Goal: Transaction & Acquisition: Subscribe to service/newsletter

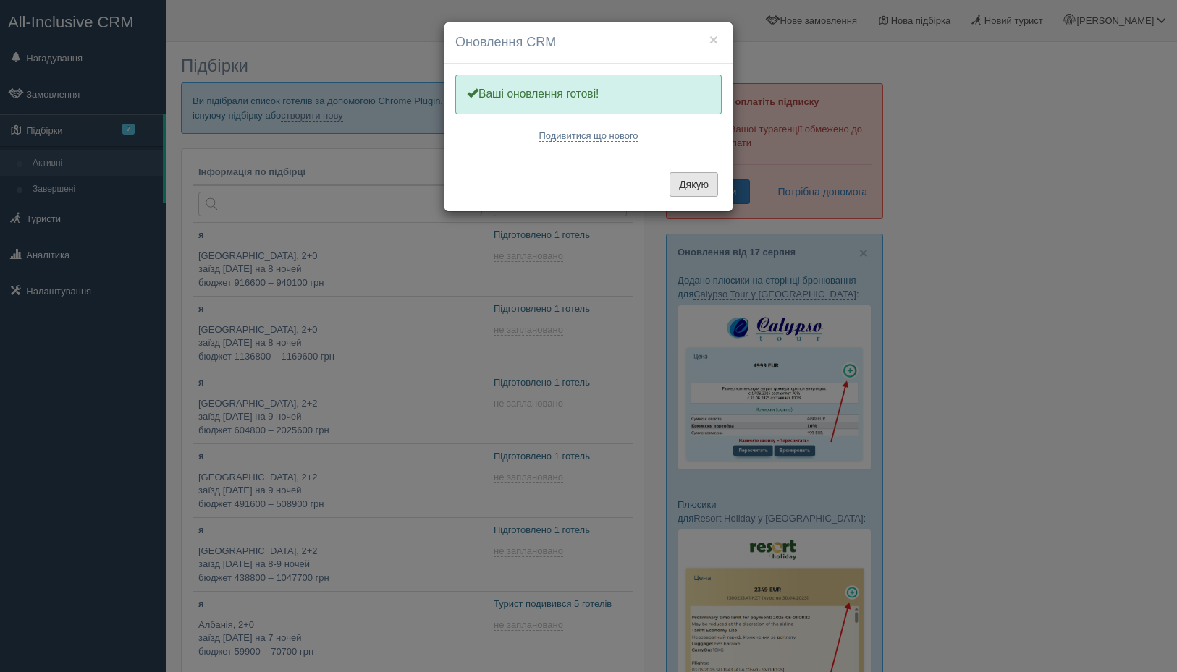
click at [699, 177] on button "Дякую" at bounding box center [693, 184] width 48 height 25
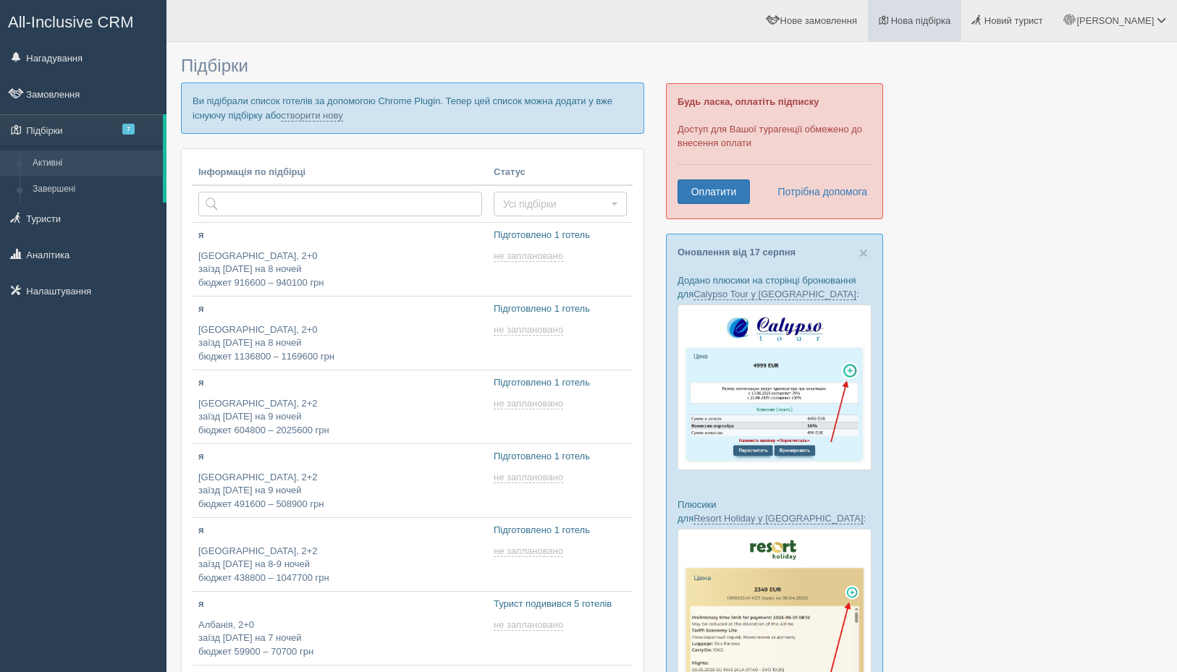
click at [954, 29] on link "Нова підбірка" at bounding box center [914, 20] width 93 height 41
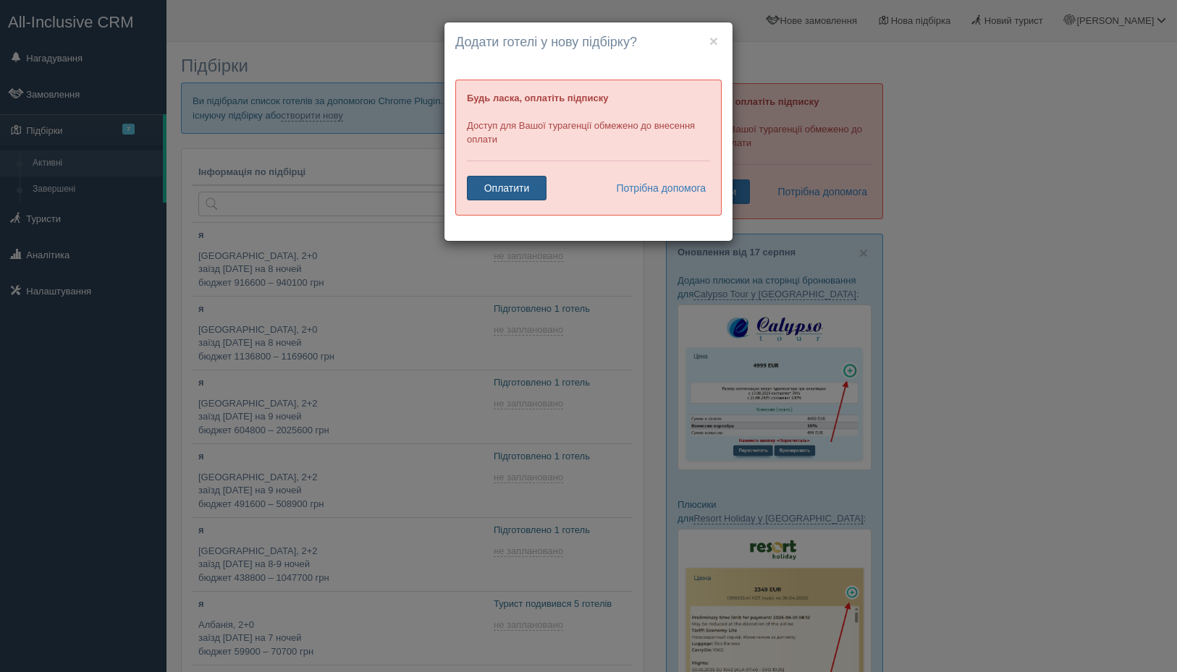
click at [535, 185] on link "Оплатити" at bounding box center [507, 188] width 80 height 25
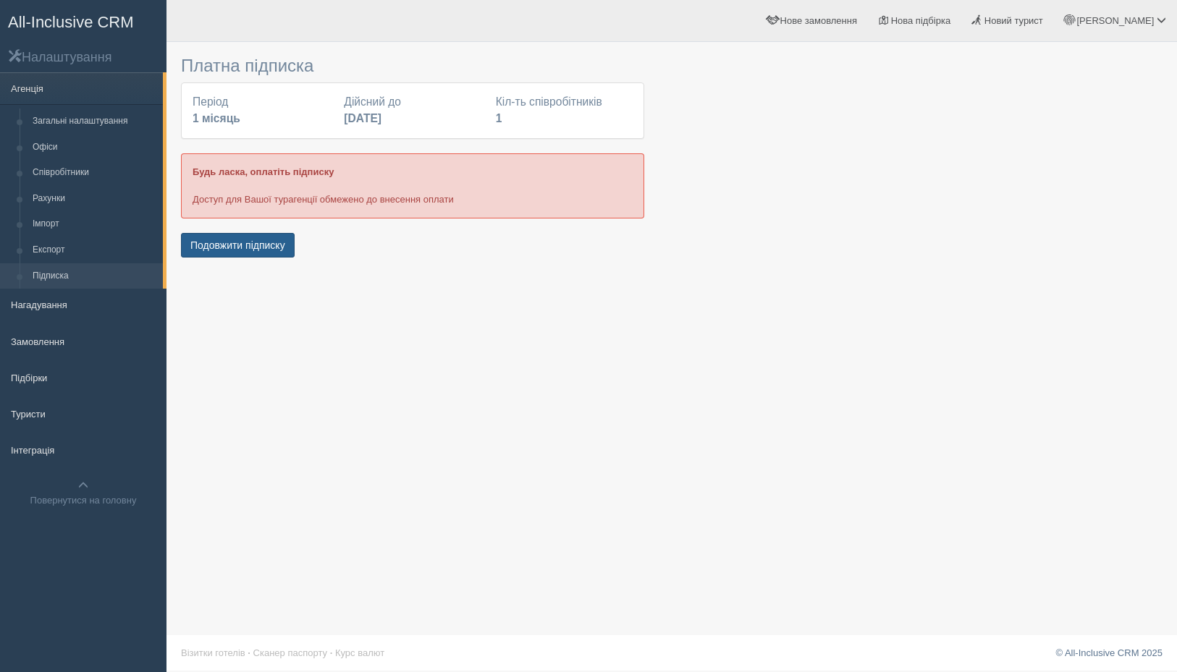
click at [234, 245] on button "Подовжити підписку" at bounding box center [238, 245] width 114 height 25
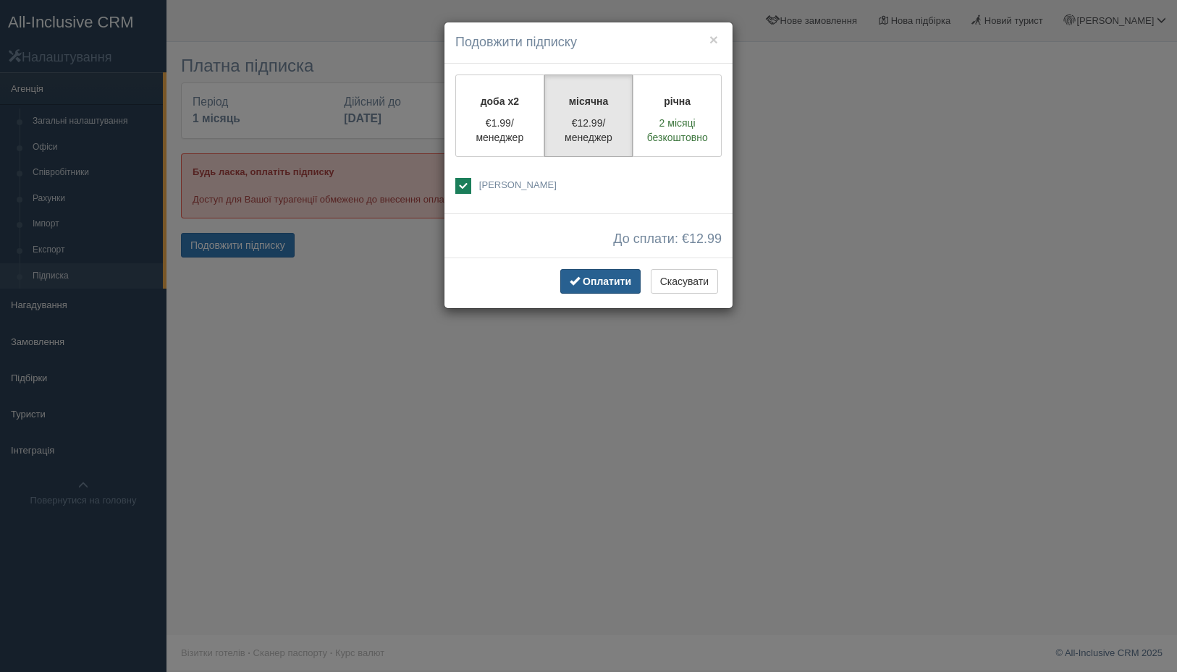
click at [583, 282] on span "Оплатити" at bounding box center [607, 282] width 48 height 12
